Goal: Task Accomplishment & Management: Complete application form

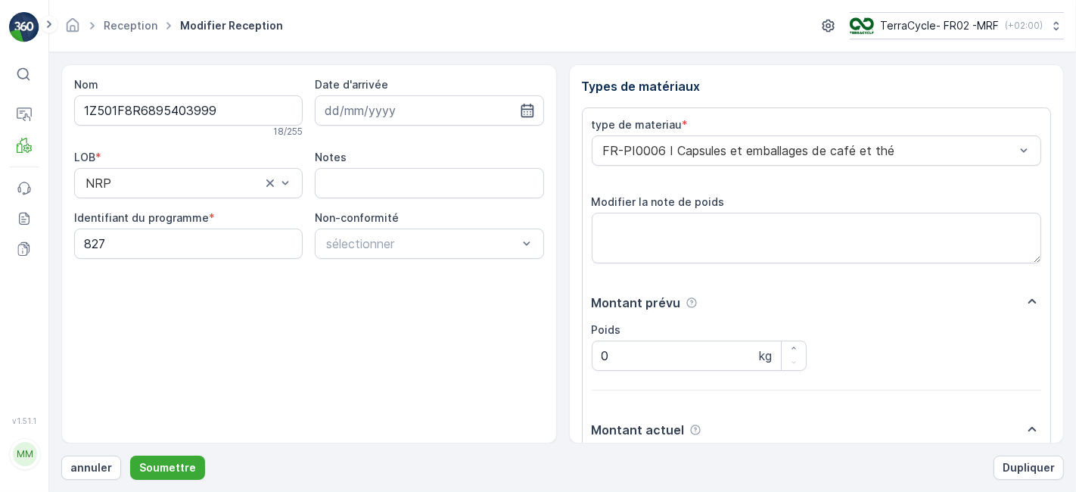
click at [130, 455] on button "Soumettre" at bounding box center [167, 467] width 75 height 24
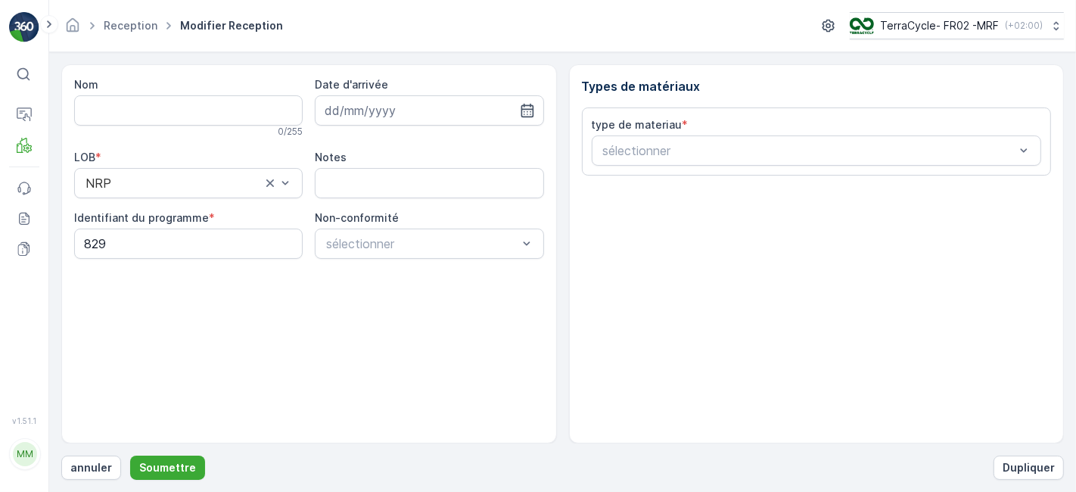
type input "1Z501F8R6897240125"
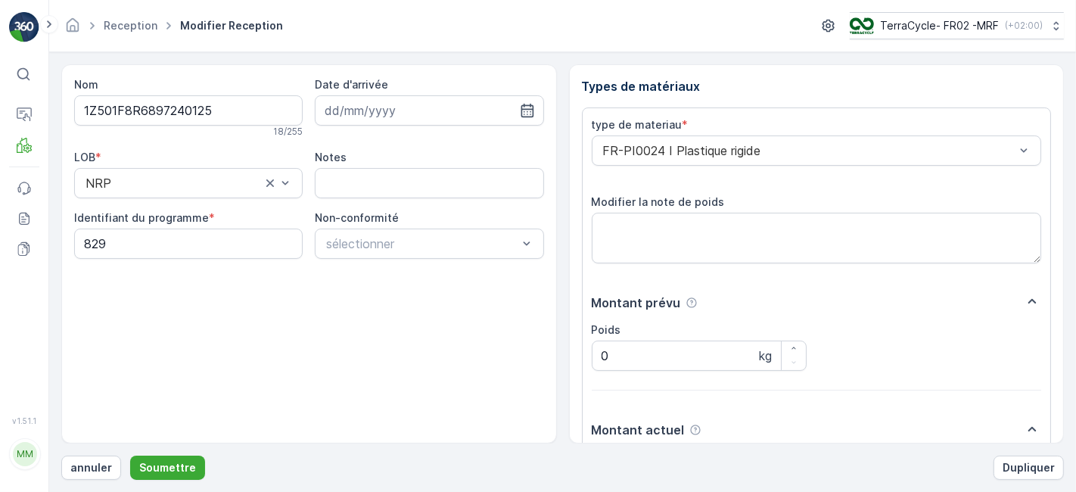
click at [130, 455] on button "Soumettre" at bounding box center [167, 467] width 75 height 24
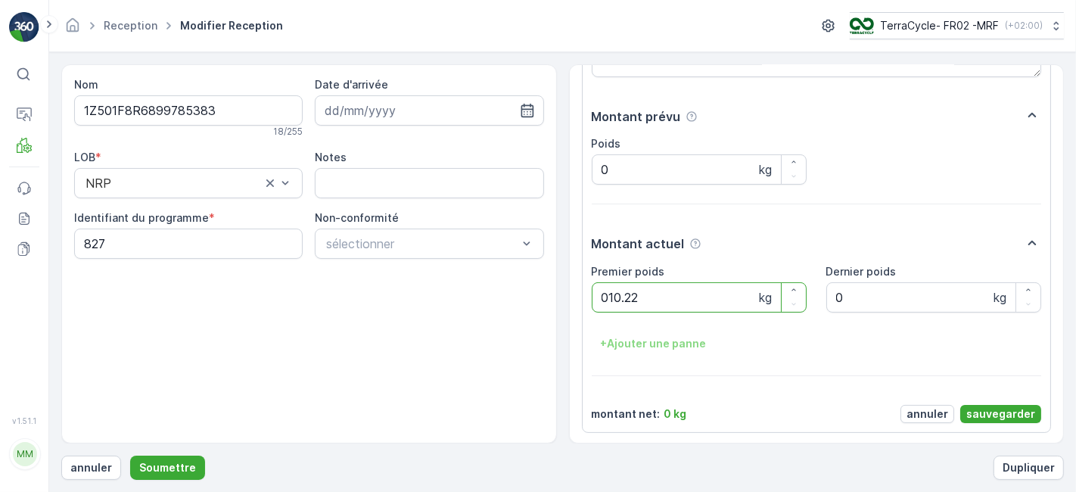
click at [130, 455] on button "Soumettre" at bounding box center [167, 467] width 75 height 24
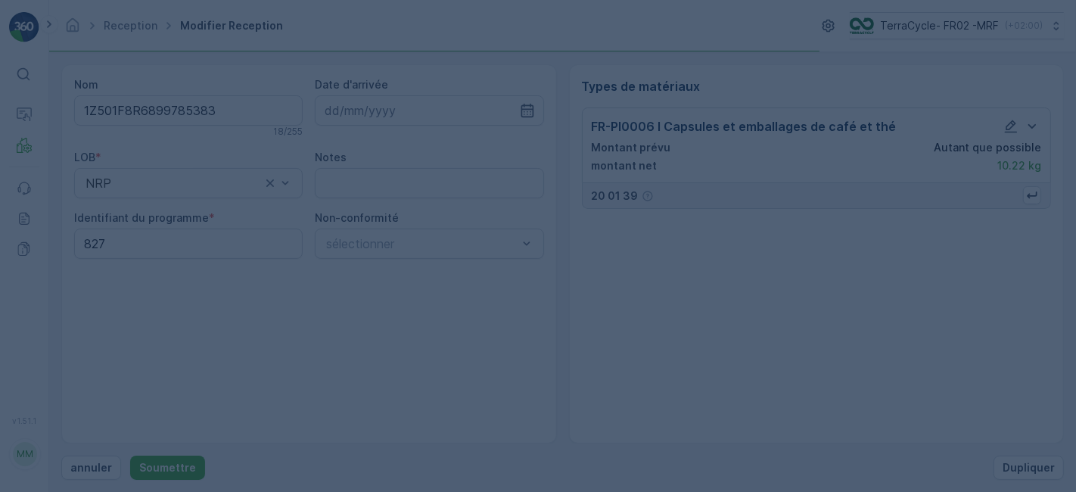
scroll to position [0, 0]
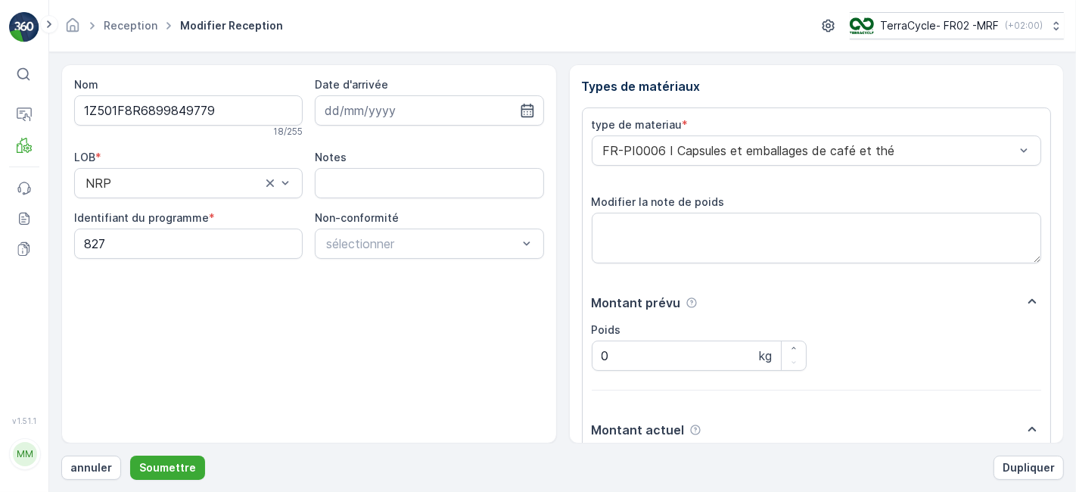
click at [130, 455] on button "Soumettre" at bounding box center [167, 467] width 75 height 24
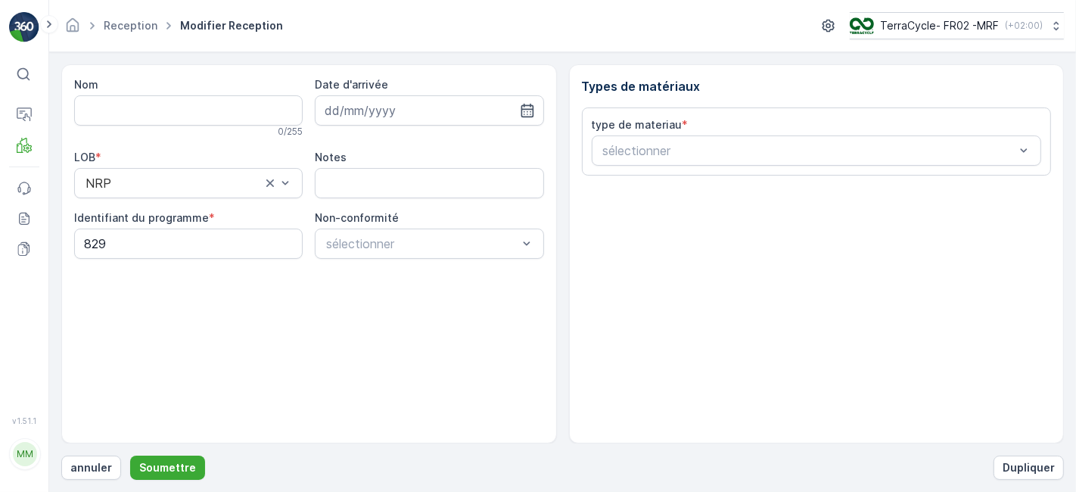
type input "1Z501F8R6893383514"
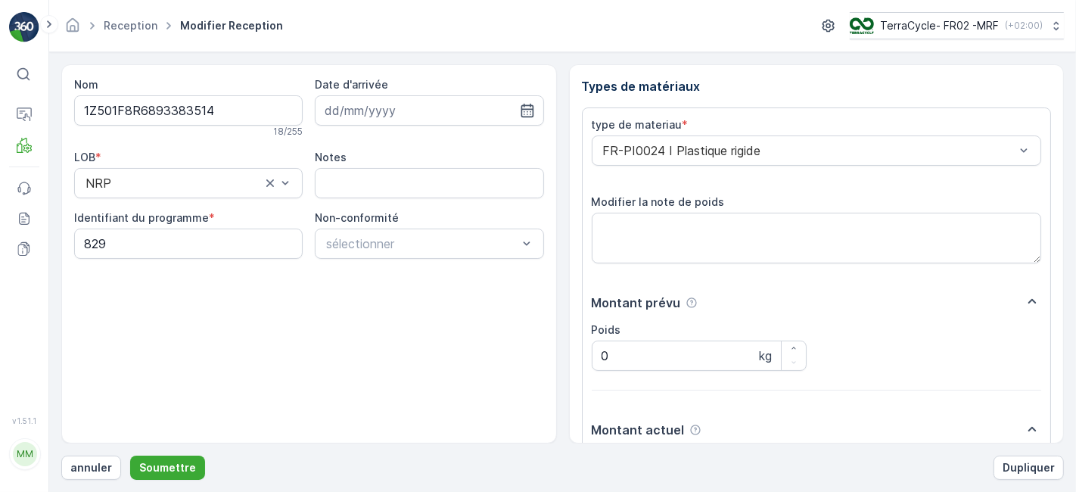
click at [130, 455] on button "Soumettre" at bounding box center [167, 467] width 75 height 24
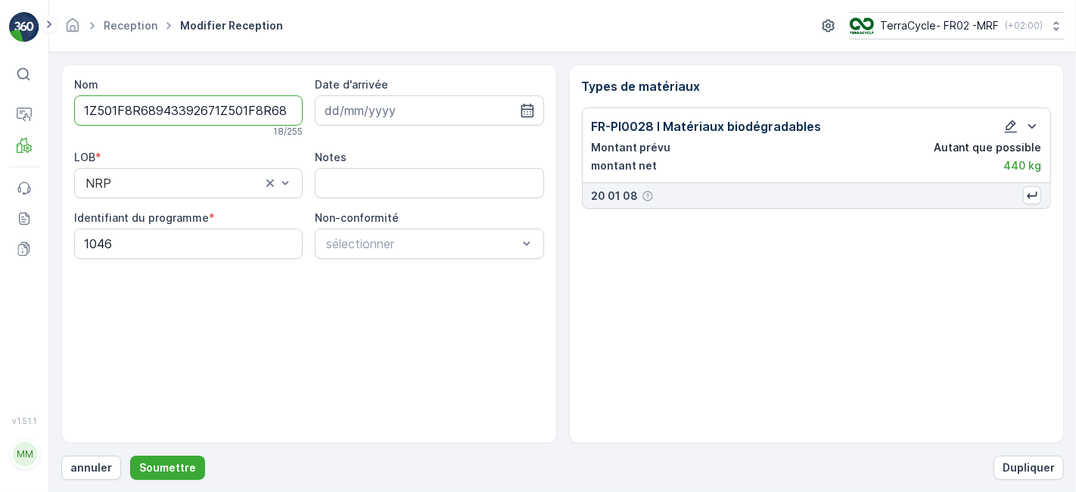
type input "1Z501F8R68943392671Z501F8R6896589752"
click at [130, 455] on button "Soumettre" at bounding box center [167, 467] width 75 height 24
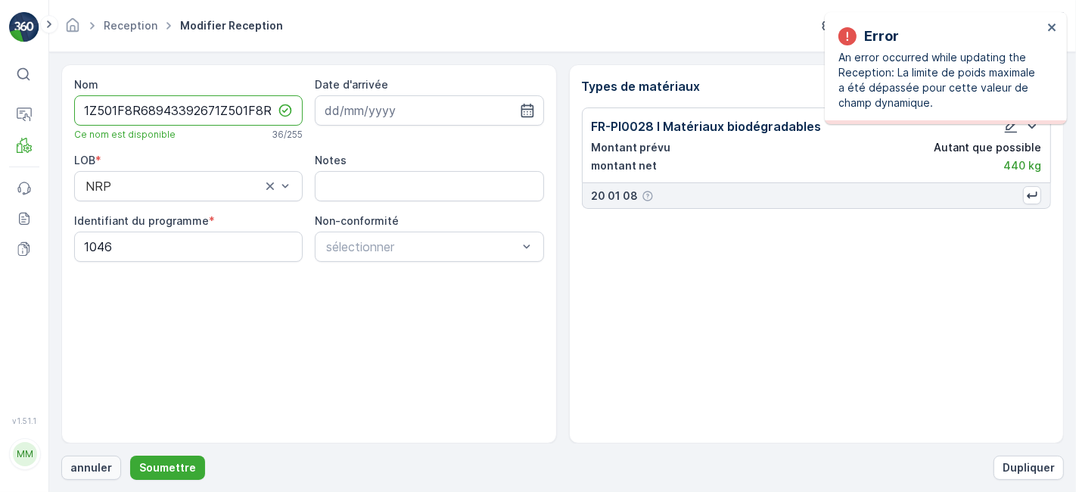
click at [86, 461] on p "annuler" at bounding box center [91, 467] width 42 height 15
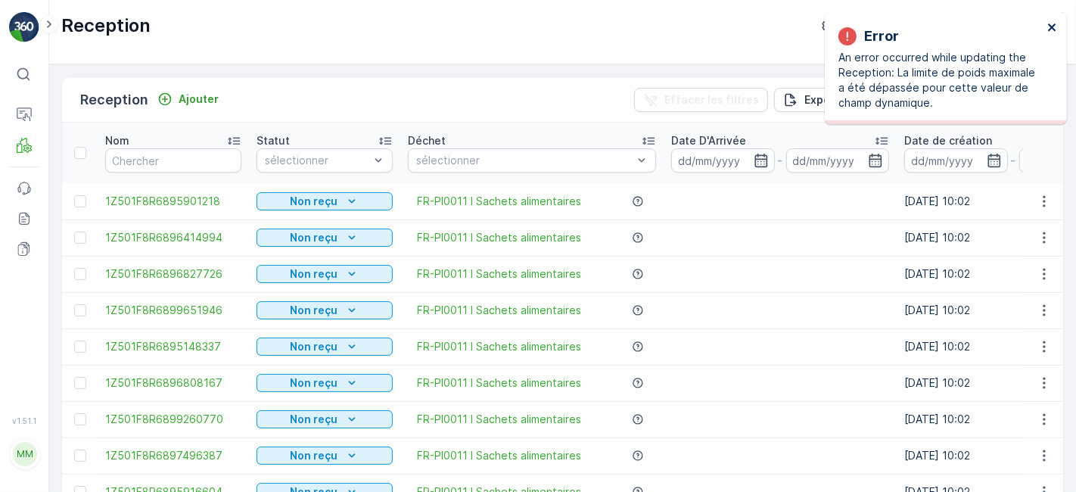
click at [1057, 24] on icon "close" at bounding box center [1052, 27] width 11 height 12
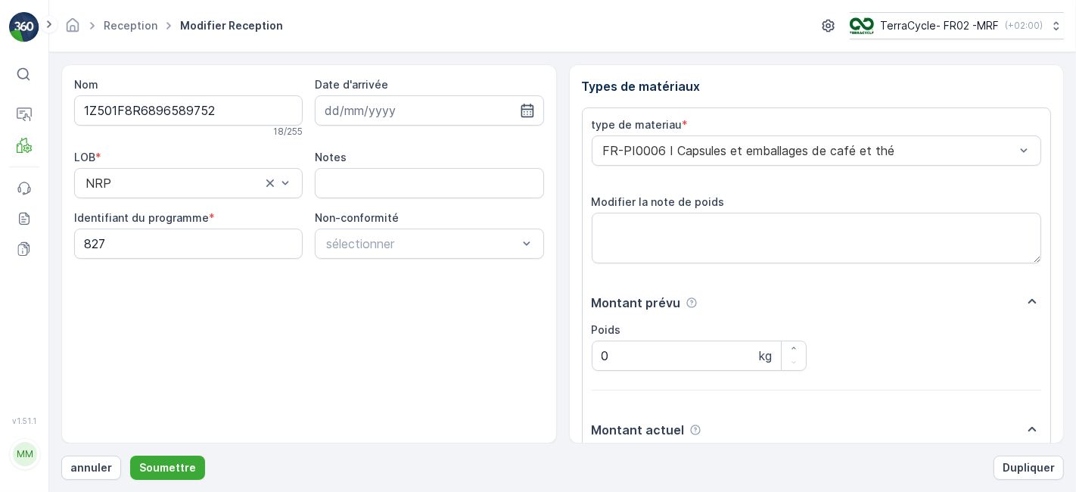
click at [130, 455] on button "Soumettre" at bounding box center [167, 467] width 75 height 24
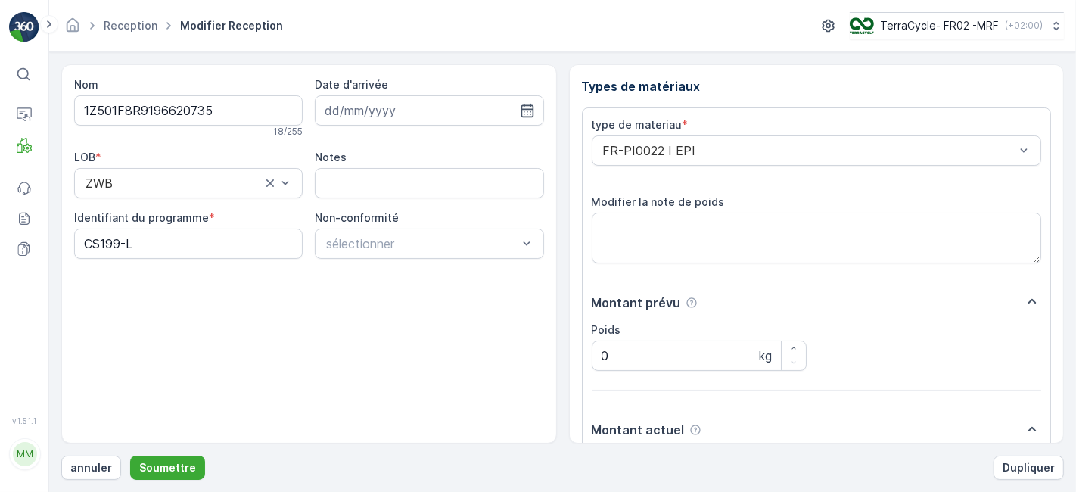
click at [130, 455] on button "Soumettre" at bounding box center [167, 467] width 75 height 24
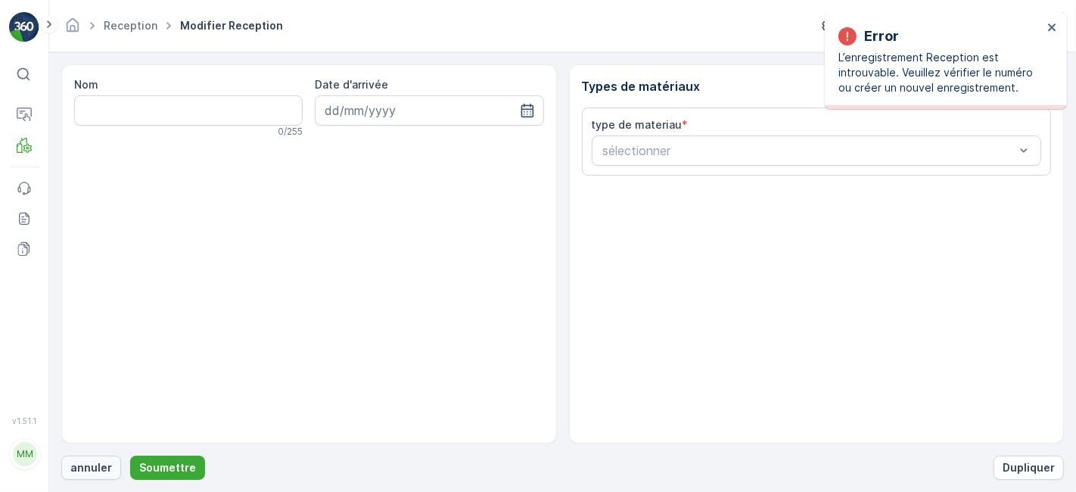
click at [97, 463] on p "annuler" at bounding box center [91, 467] width 42 height 15
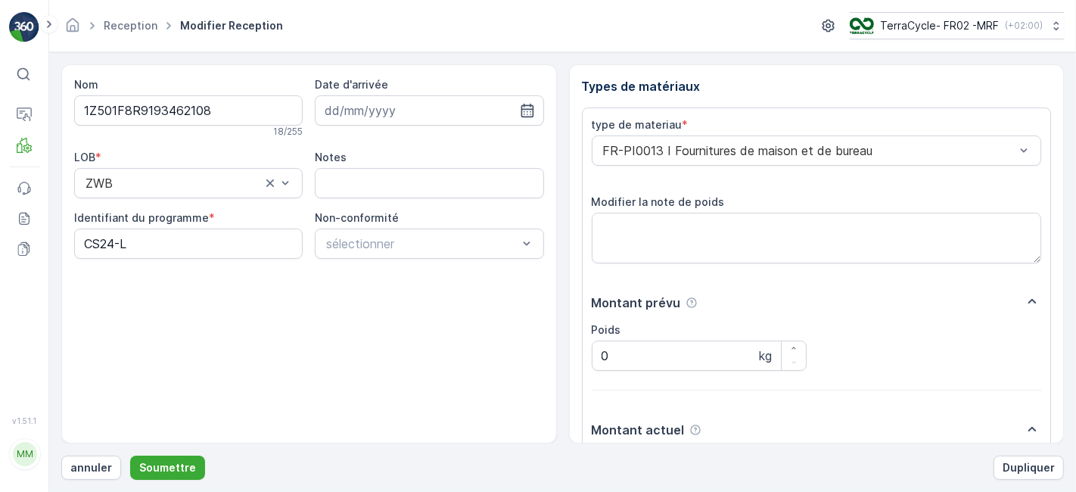
click at [130, 455] on button "Soumettre" at bounding box center [167, 467] width 75 height 24
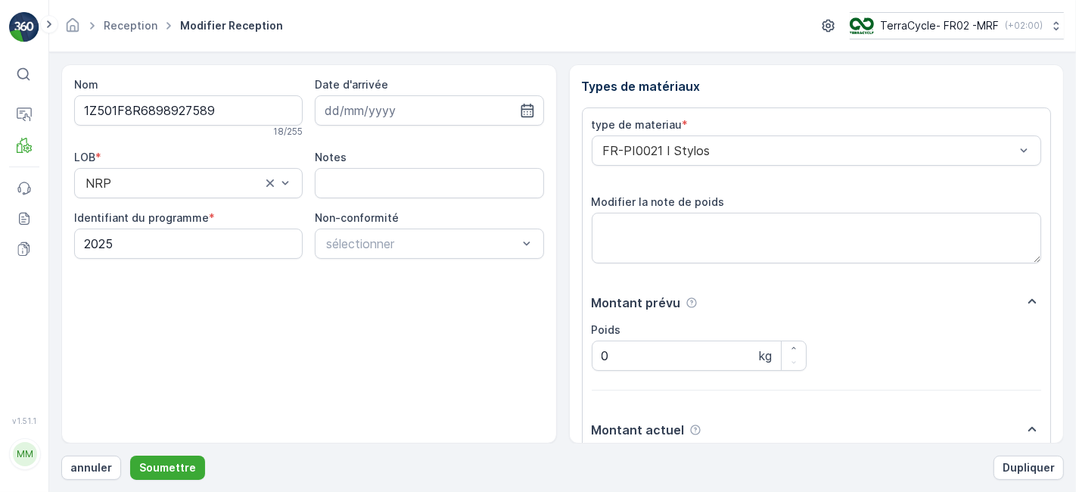
click at [130, 455] on button "Soumettre" at bounding box center [167, 467] width 75 height 24
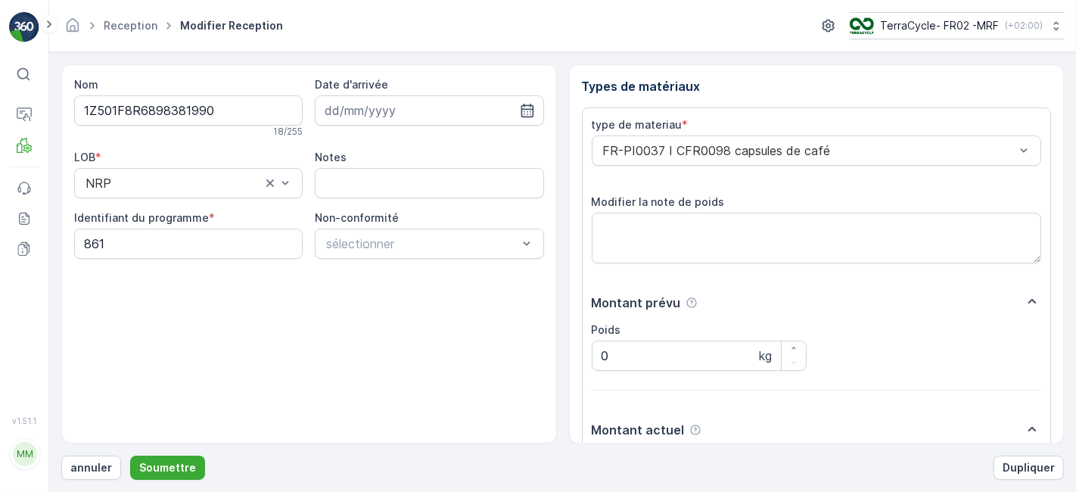
click at [130, 455] on button "Soumettre" at bounding box center [167, 467] width 75 height 24
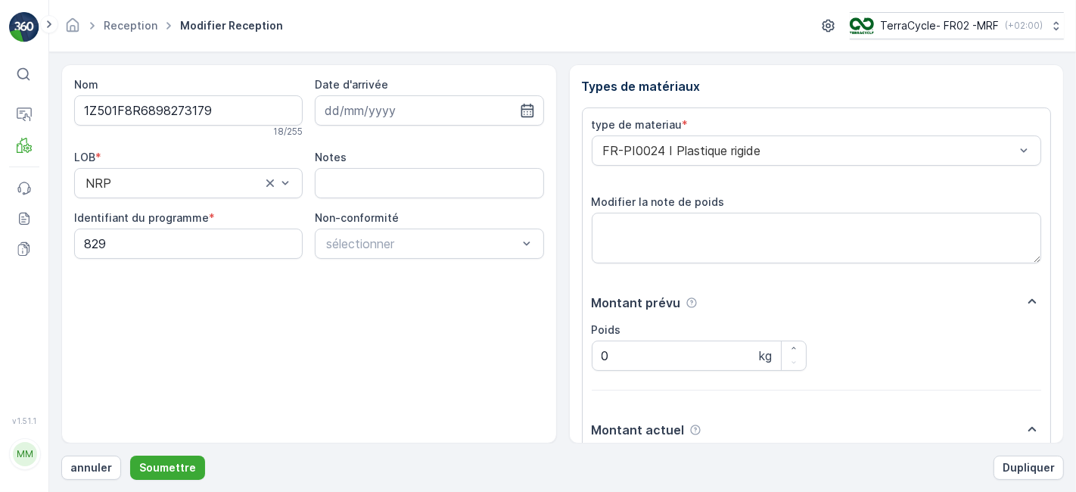
scroll to position [186, 0]
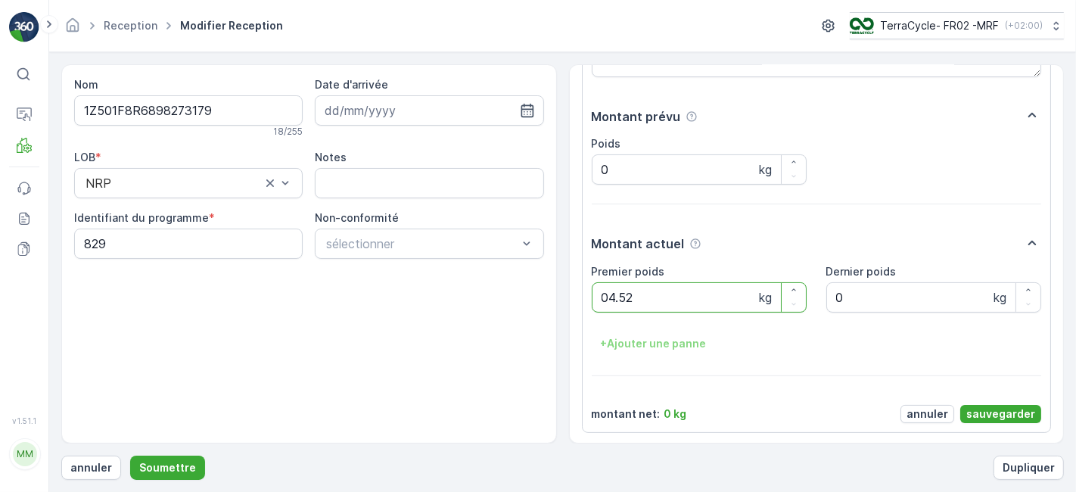
click at [130, 455] on button "Soumettre" at bounding box center [167, 467] width 75 height 24
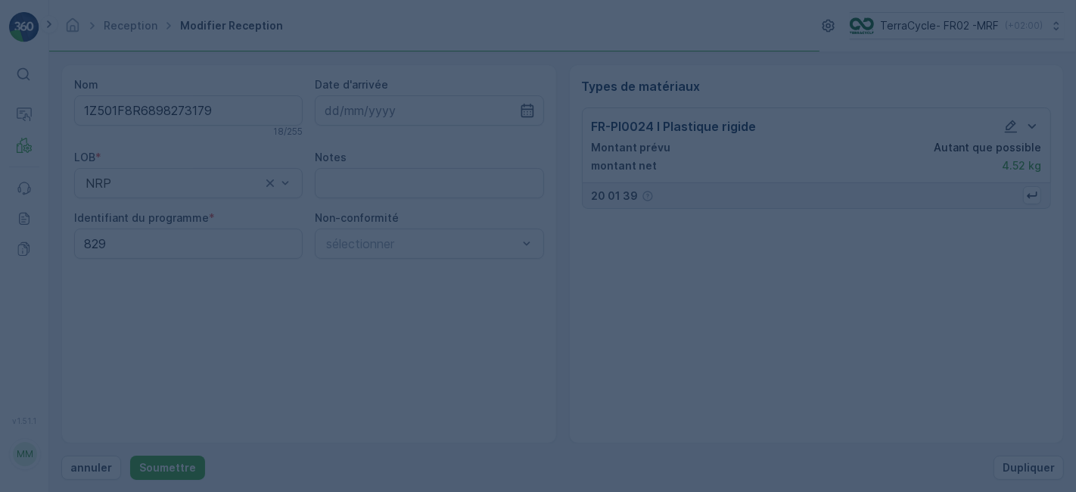
scroll to position [0, 0]
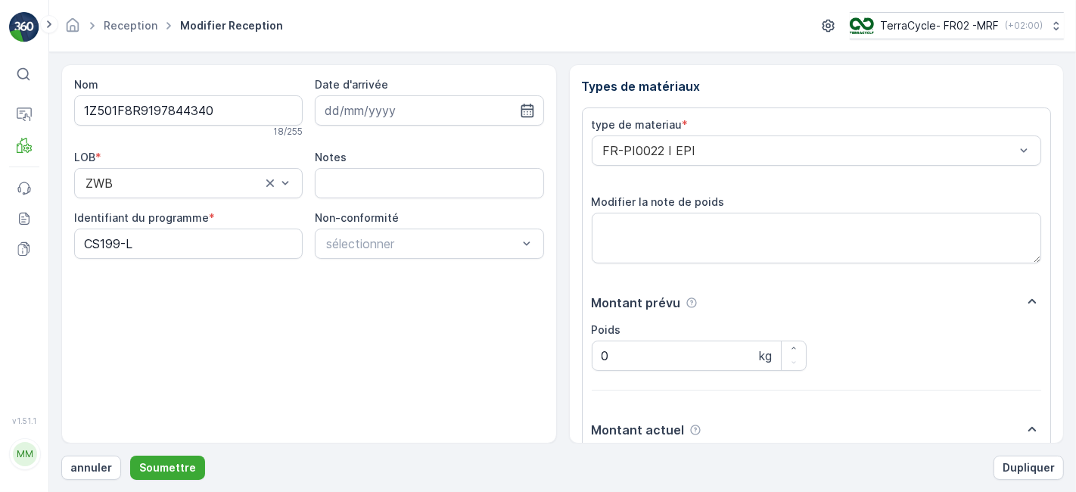
click at [130, 455] on button "Soumettre" at bounding box center [167, 467] width 75 height 24
